Goal: Find contact information: Find contact information

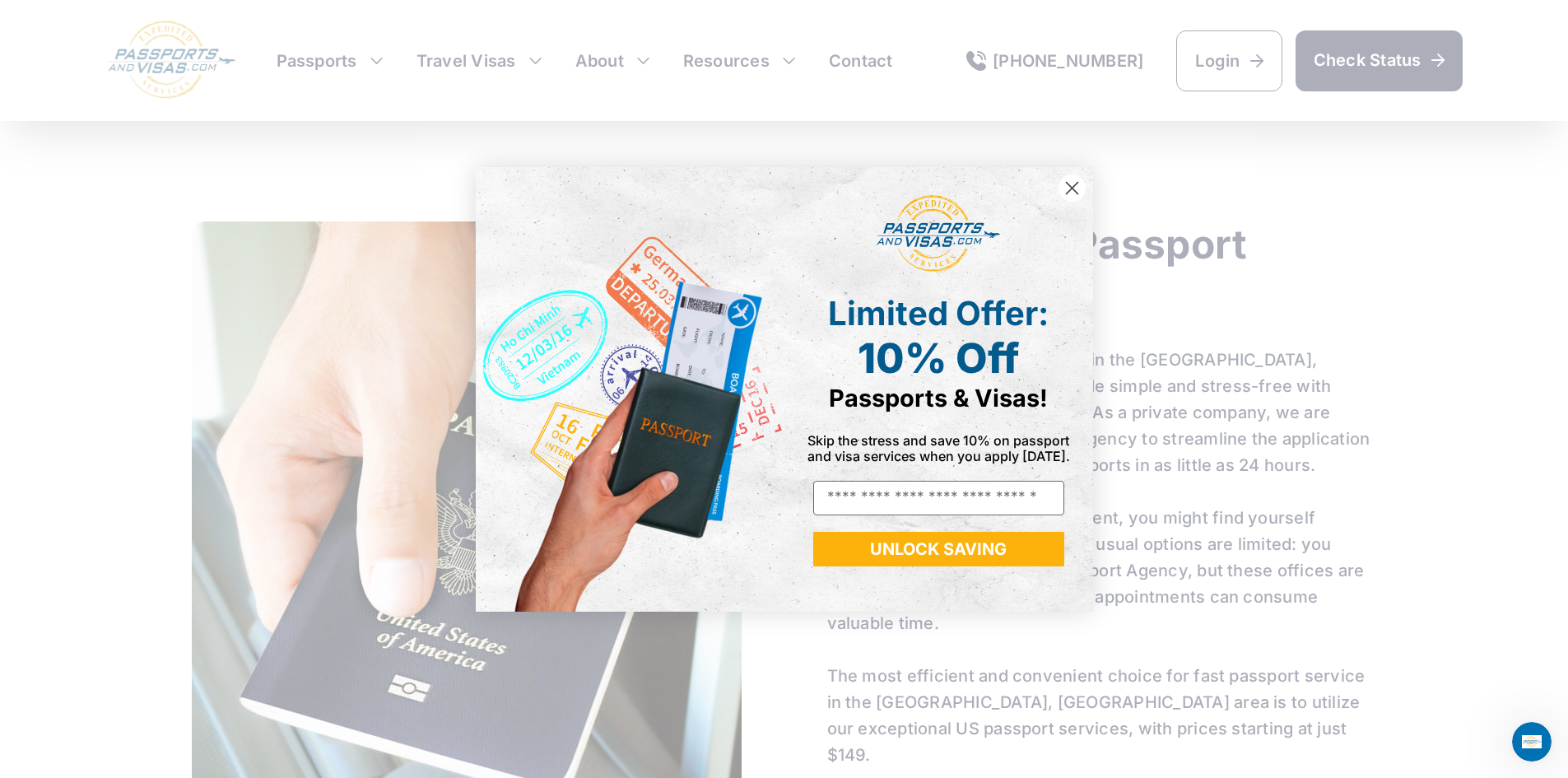
scroll to position [1006, 0]
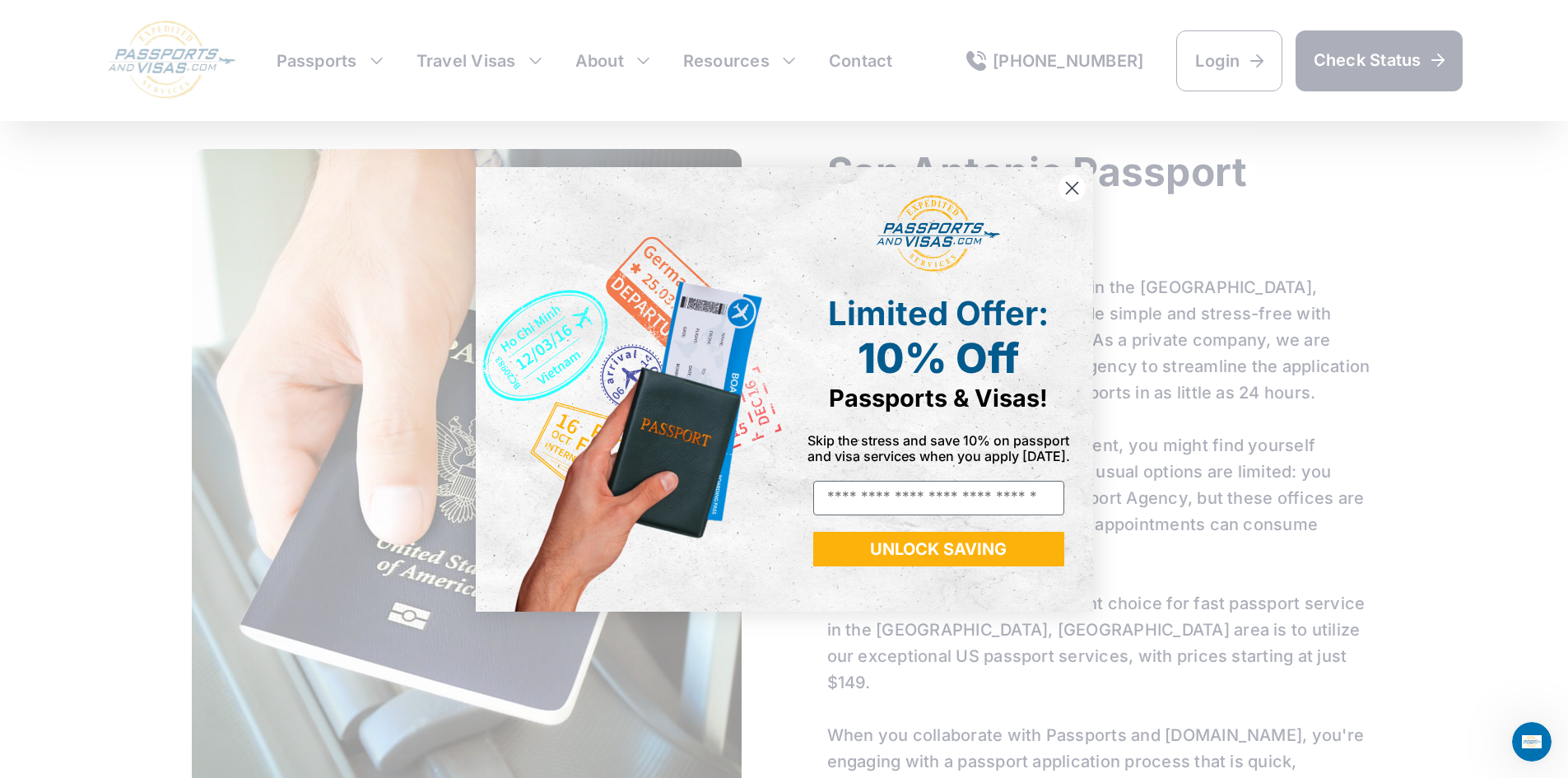
click at [1069, 182] on circle "Close dialog" at bounding box center [1071, 187] width 27 height 27
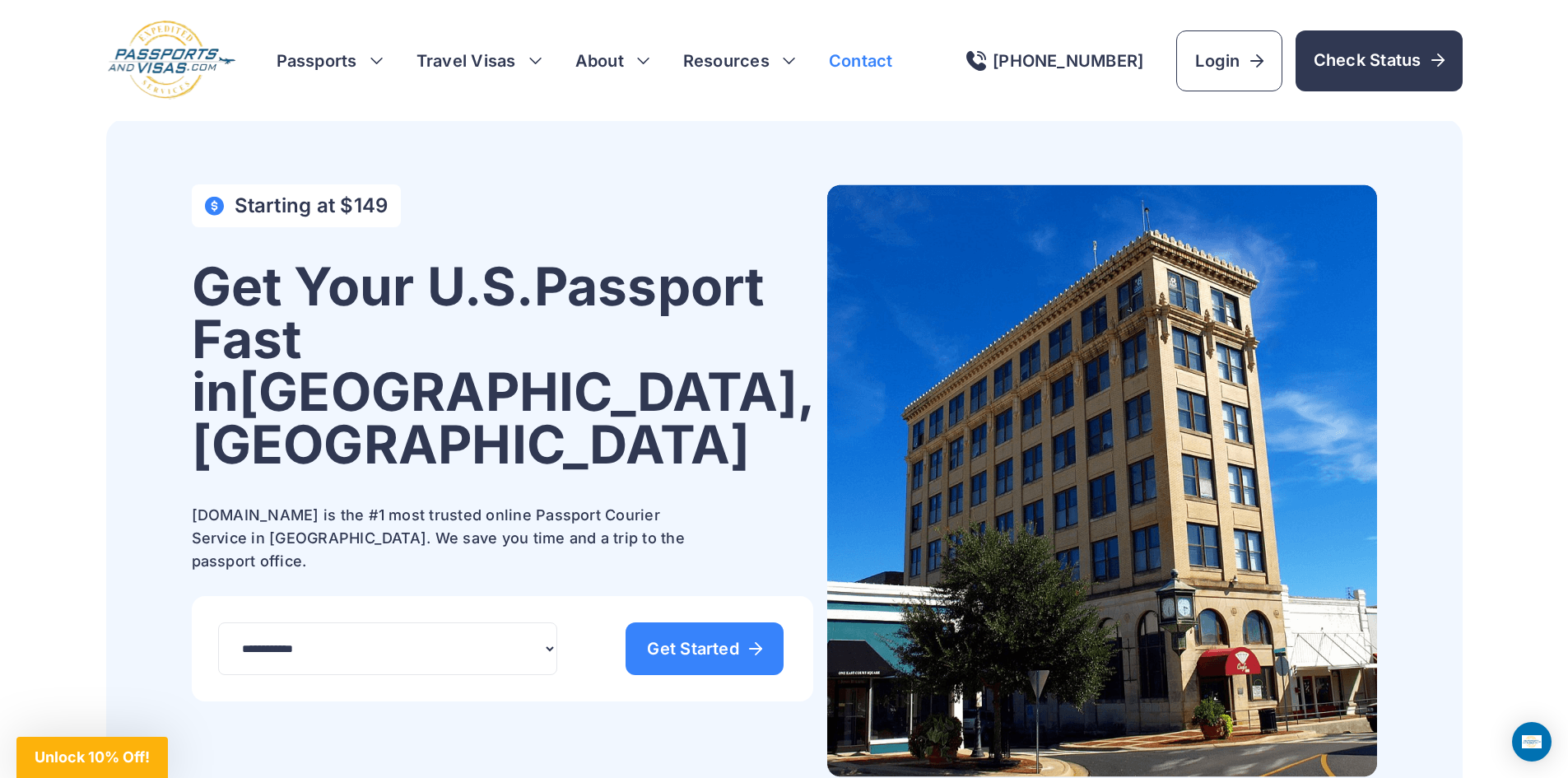
click at [858, 57] on link "Contact" at bounding box center [861, 61] width 64 height 23
